Goal: Task Accomplishment & Management: Use online tool/utility

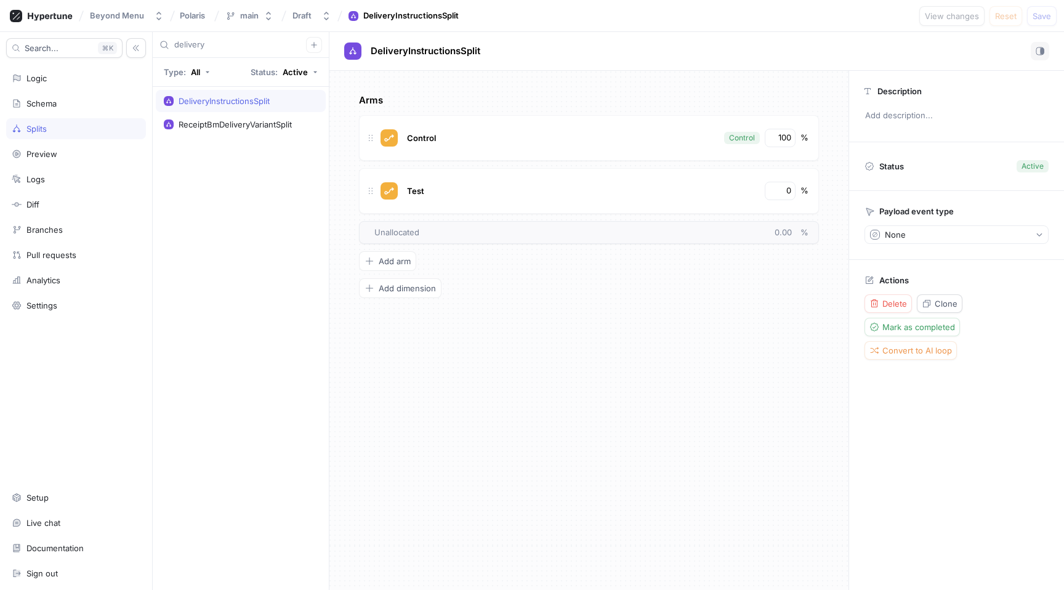
click at [693, 397] on div "Arms Control Control 100 % Test 0 % To pick up a draggable item, press the spac…" at bounding box center [588, 330] width 519 height 519
click at [254, 50] on input "delivery" at bounding box center [240, 45] width 132 height 12
click at [257, 41] on input "expand" at bounding box center [240, 45] width 132 height 12
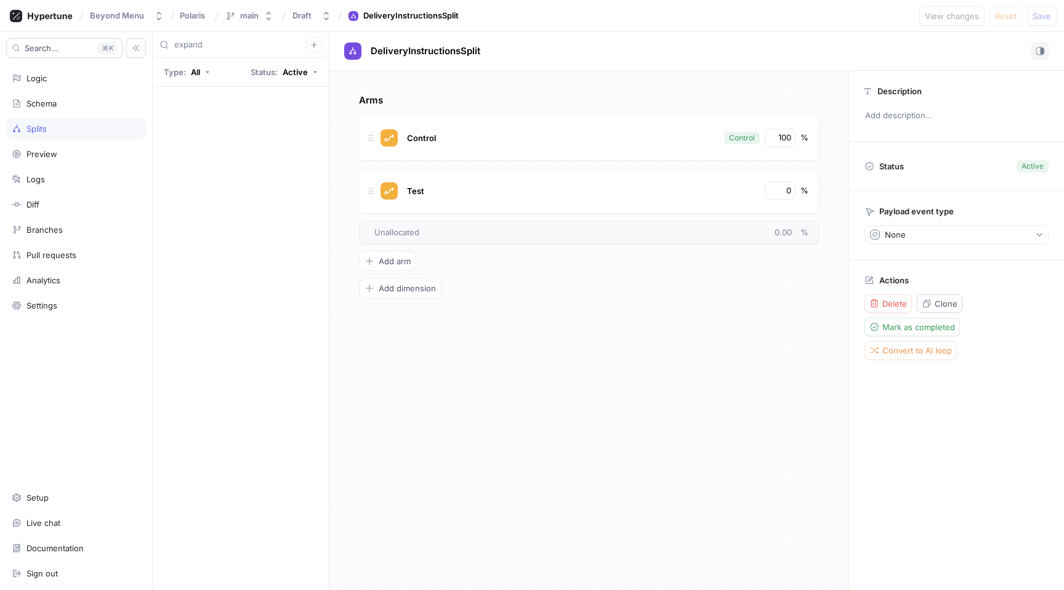
click at [257, 41] on input "expand" at bounding box center [240, 45] width 132 height 12
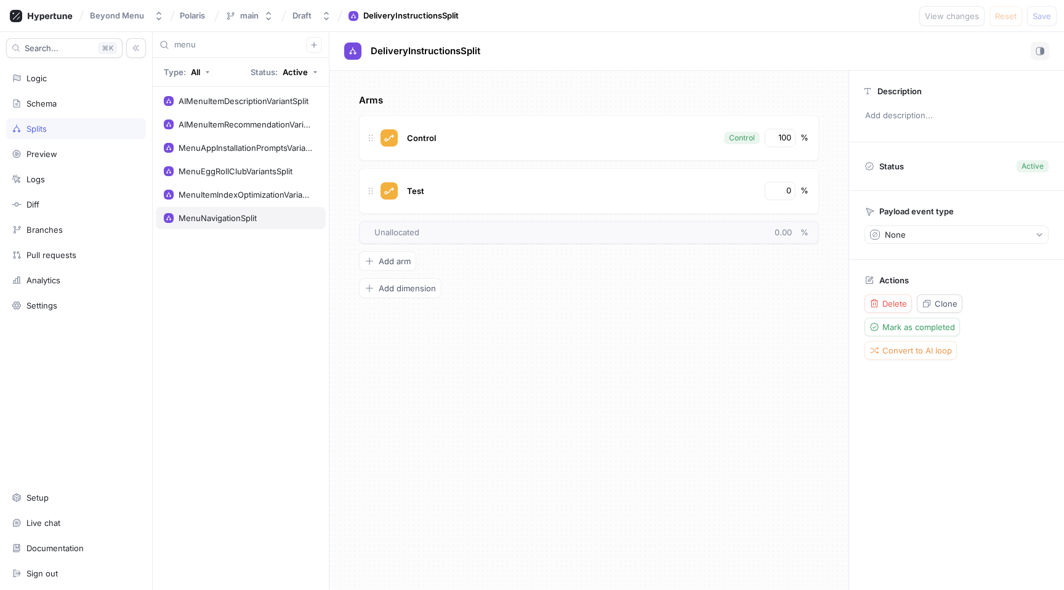
type input "menu"
click at [209, 217] on div "MenuNavigationSplit" at bounding box center [218, 218] width 78 height 10
click at [752, 180] on div "ExpandedMenuVariant 20 %" at bounding box center [589, 191] width 460 height 46
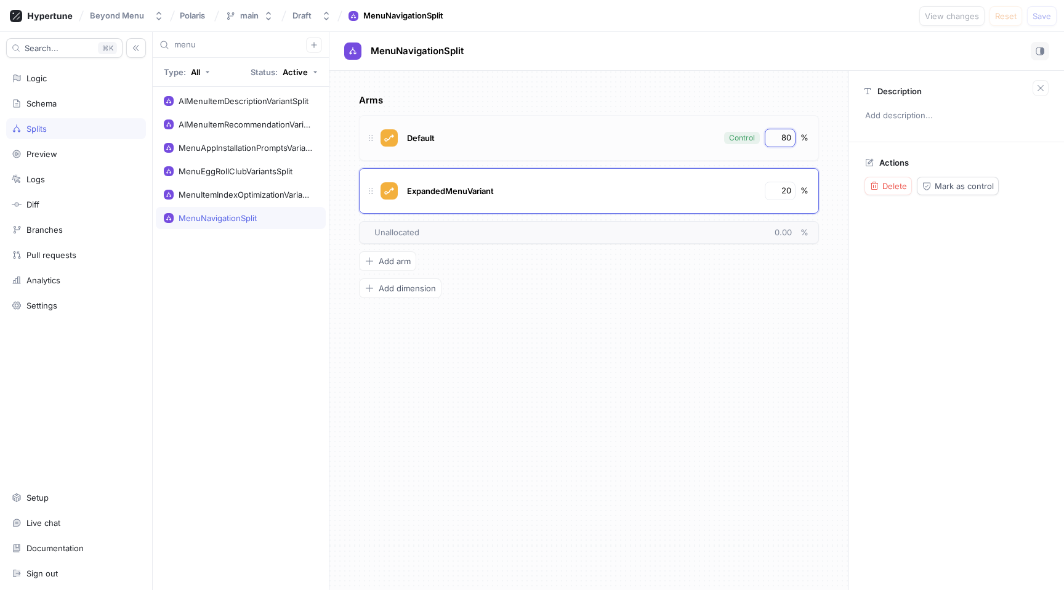
click at [791, 140] on input "80" at bounding box center [780, 138] width 21 height 12
drag, startPoint x: 791, startPoint y: 140, endPoint x: 770, endPoint y: 140, distance: 20.3
click at [770, 140] on input "80" at bounding box center [780, 138] width 21 height 12
type input "60"
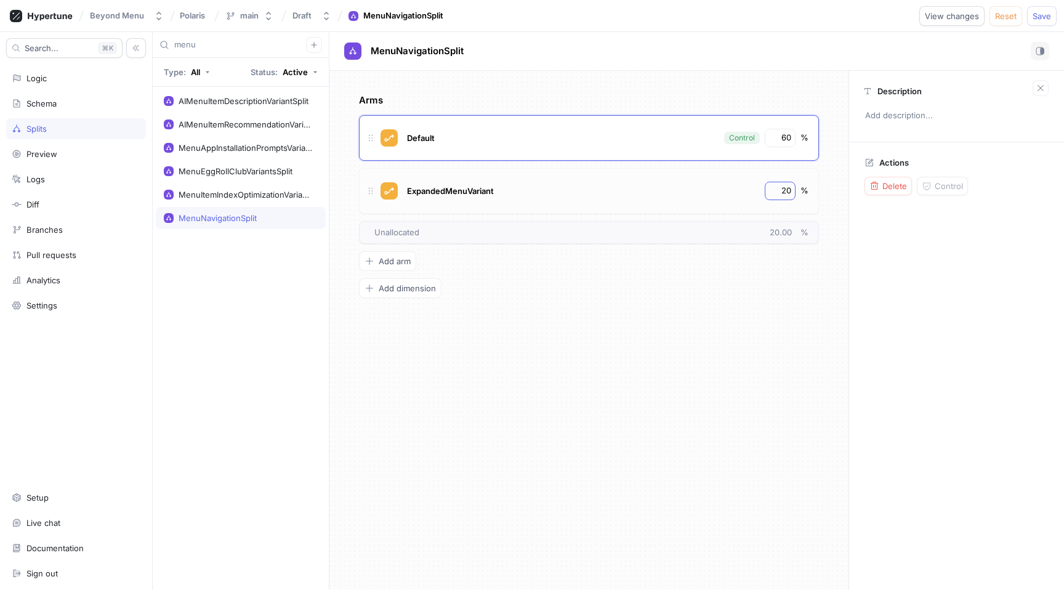
click at [791, 191] on div "20" at bounding box center [780, 191] width 31 height 18
click at [787, 191] on input "20" at bounding box center [780, 191] width 21 height 12
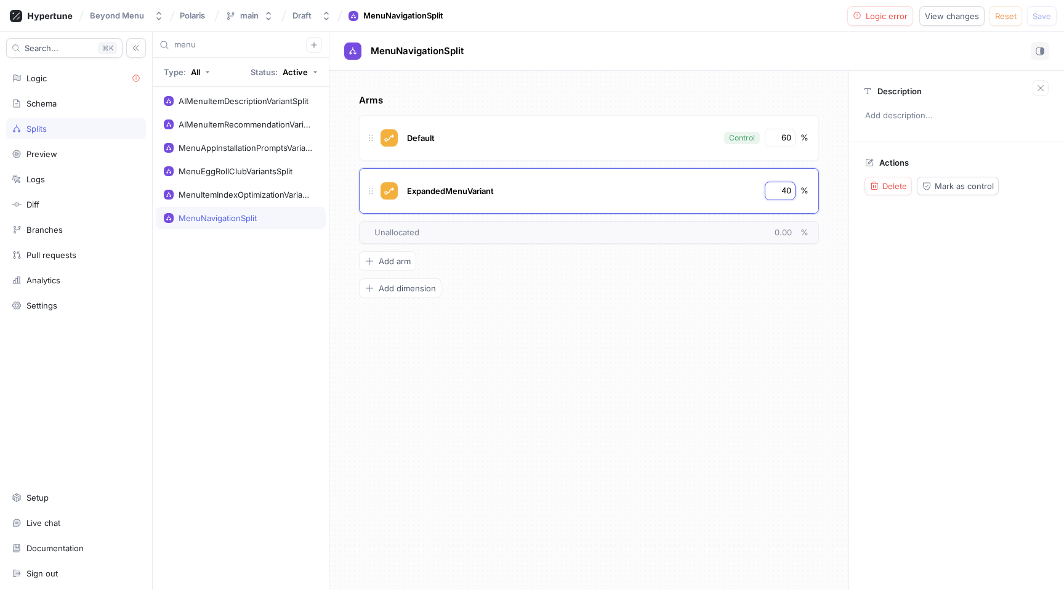
type input "40"
click at [797, 347] on div "Arms Default Control 60 % ExpandedMenuVariant 40 % To pick up a draggable item,…" at bounding box center [588, 330] width 519 height 519
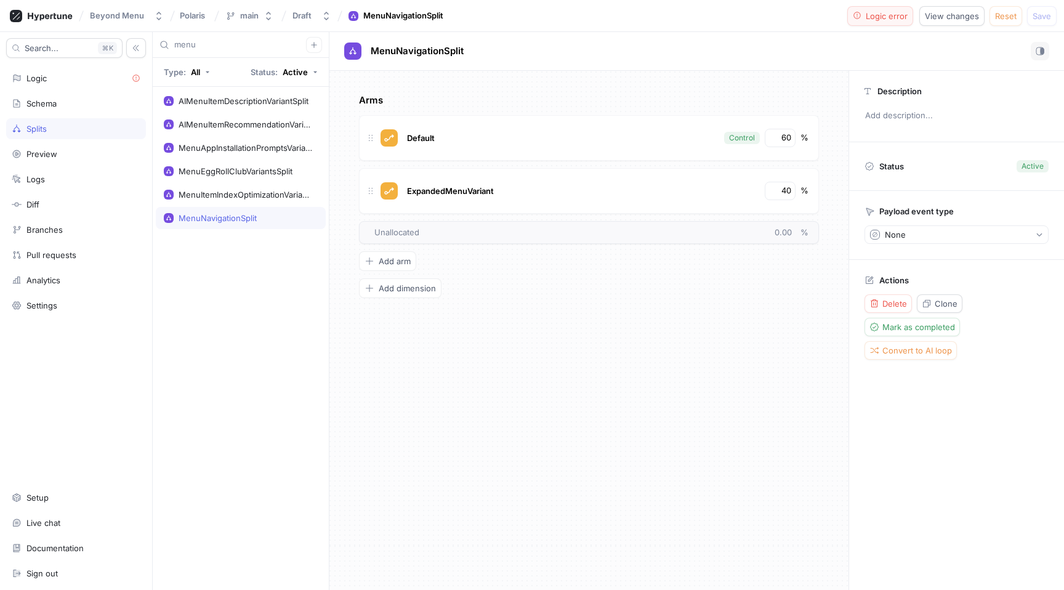
click at [895, 14] on span "Logic error" at bounding box center [887, 15] width 42 height 7
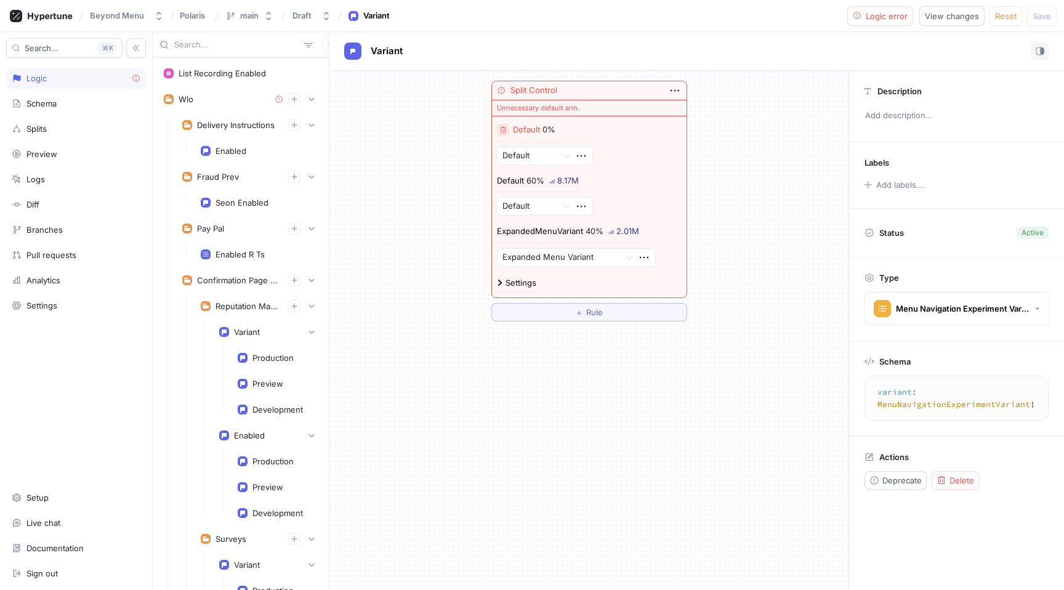
click at [507, 128] on button "button" at bounding box center [503, 130] width 12 height 12
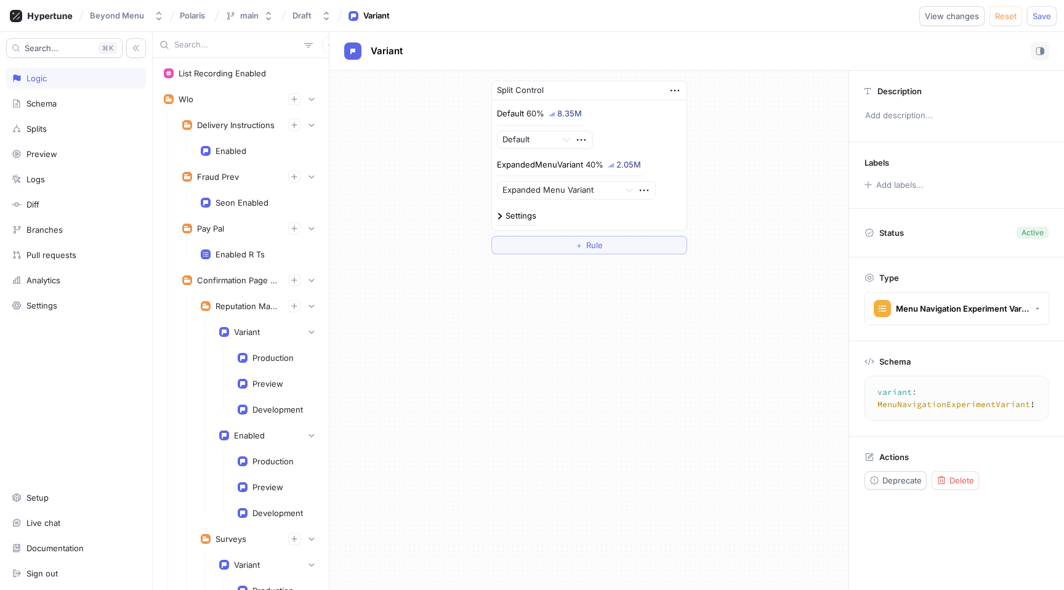
click at [674, 437] on div "Split Control Default 60% 8.35M Default ExpandedMenuVariant 40% 2.05M Expanded …" at bounding box center [588, 330] width 519 height 519
click at [1047, 15] on span "Save" at bounding box center [1042, 15] width 18 height 7
